Goal: Navigation & Orientation: Find specific page/section

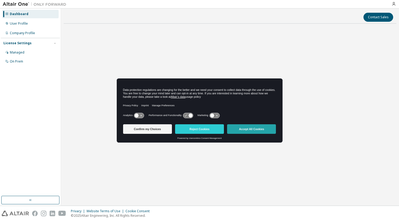
click at [242, 128] on button "Accept All Cookies" at bounding box center [251, 129] width 49 height 10
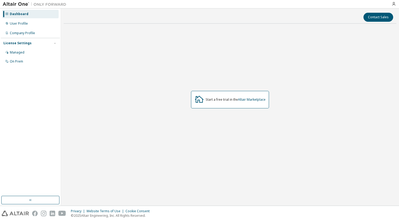
click at [40, 48] on div "License Settings Managed On Prem" at bounding box center [30, 52] width 59 height 28
click at [38, 54] on div "Managed" at bounding box center [30, 52] width 57 height 8
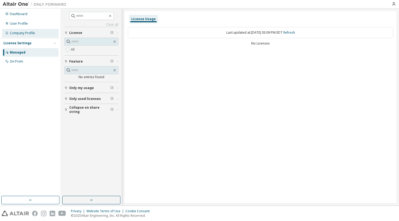
click at [31, 34] on div "Company Profile" at bounding box center [22, 33] width 25 height 4
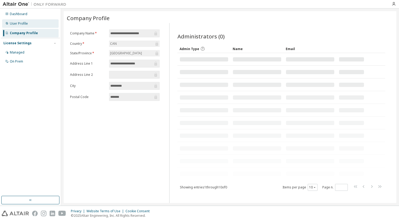
click at [33, 26] on div "User Profile" at bounding box center [30, 23] width 57 height 8
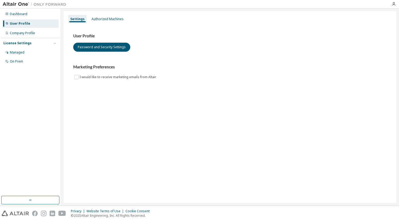
click at [34, 18] on div "Dashboard User Profile Company Profile License Settings Managed On Prem" at bounding box center [30, 37] width 59 height 57
click at [34, 16] on div "Dashboard" at bounding box center [30, 14] width 57 height 8
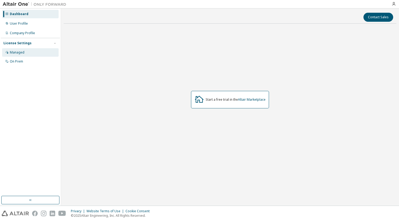
click at [26, 53] on div "Managed" at bounding box center [30, 52] width 57 height 8
